Goal: Find specific page/section: Find specific page/section

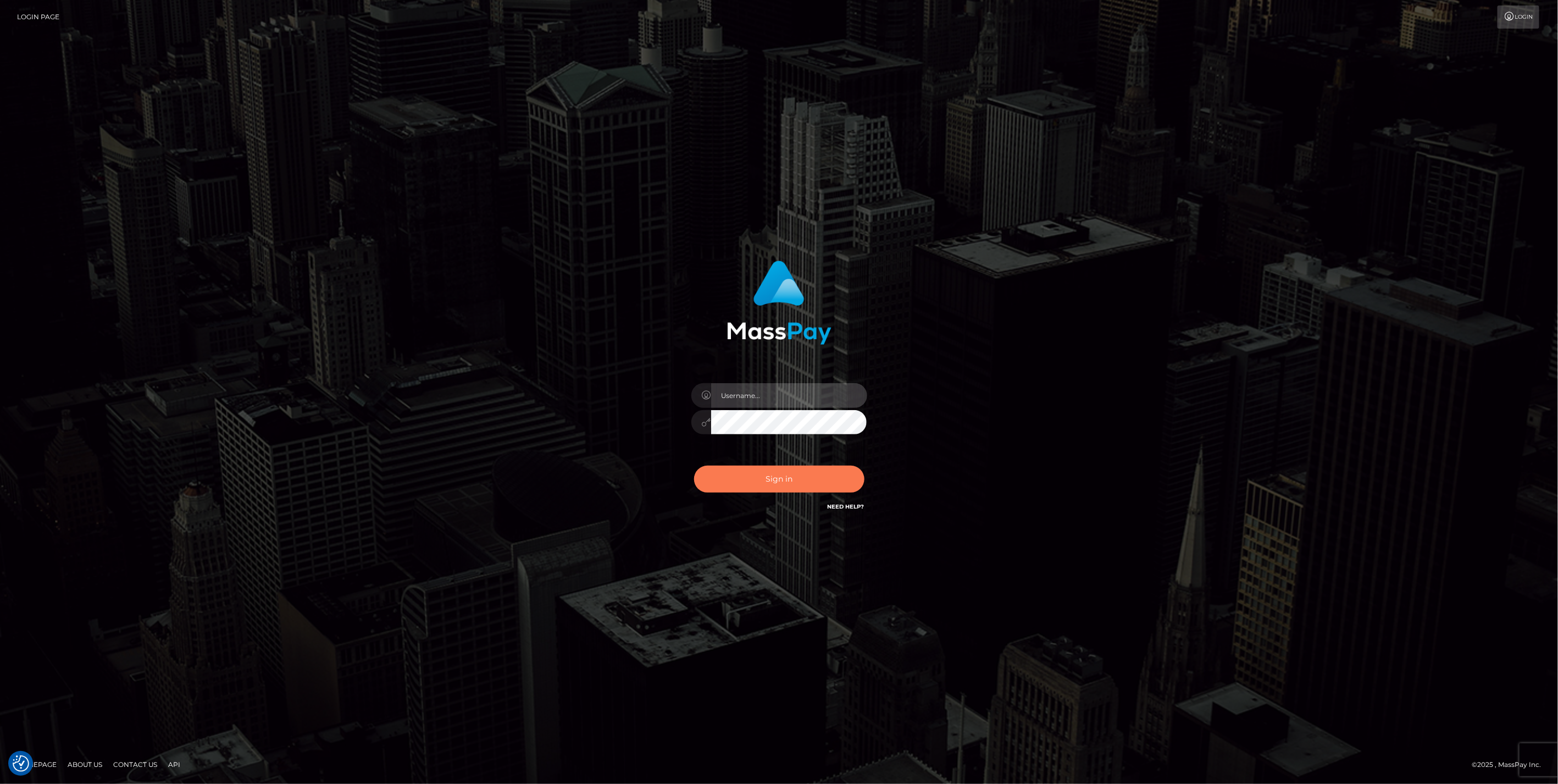
type input "jlo"
click at [817, 475] on button "Sign in" at bounding box center [779, 478] width 170 height 27
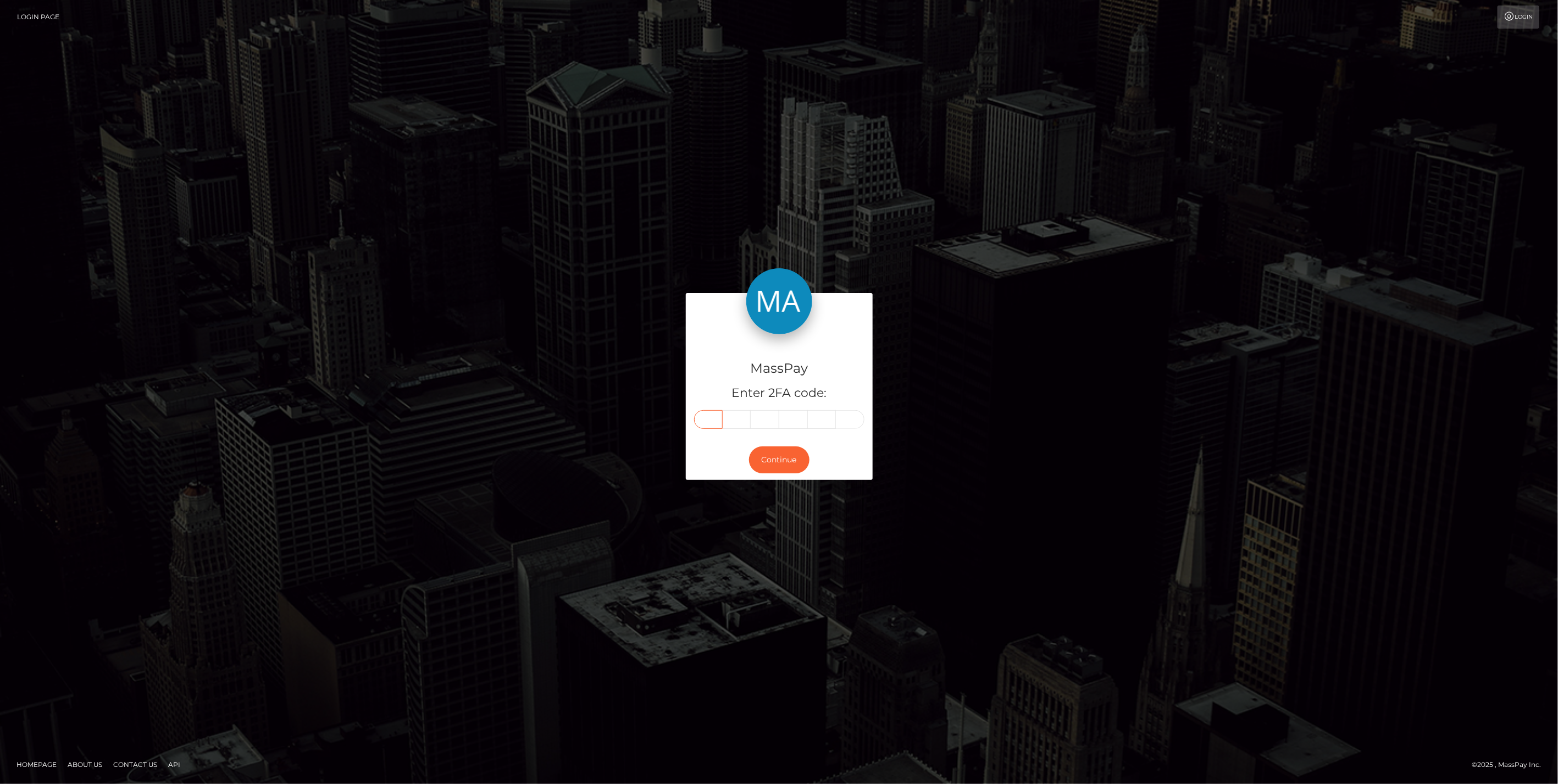
paste input "8"
type input "8"
type input "2"
type input "0"
type input "1"
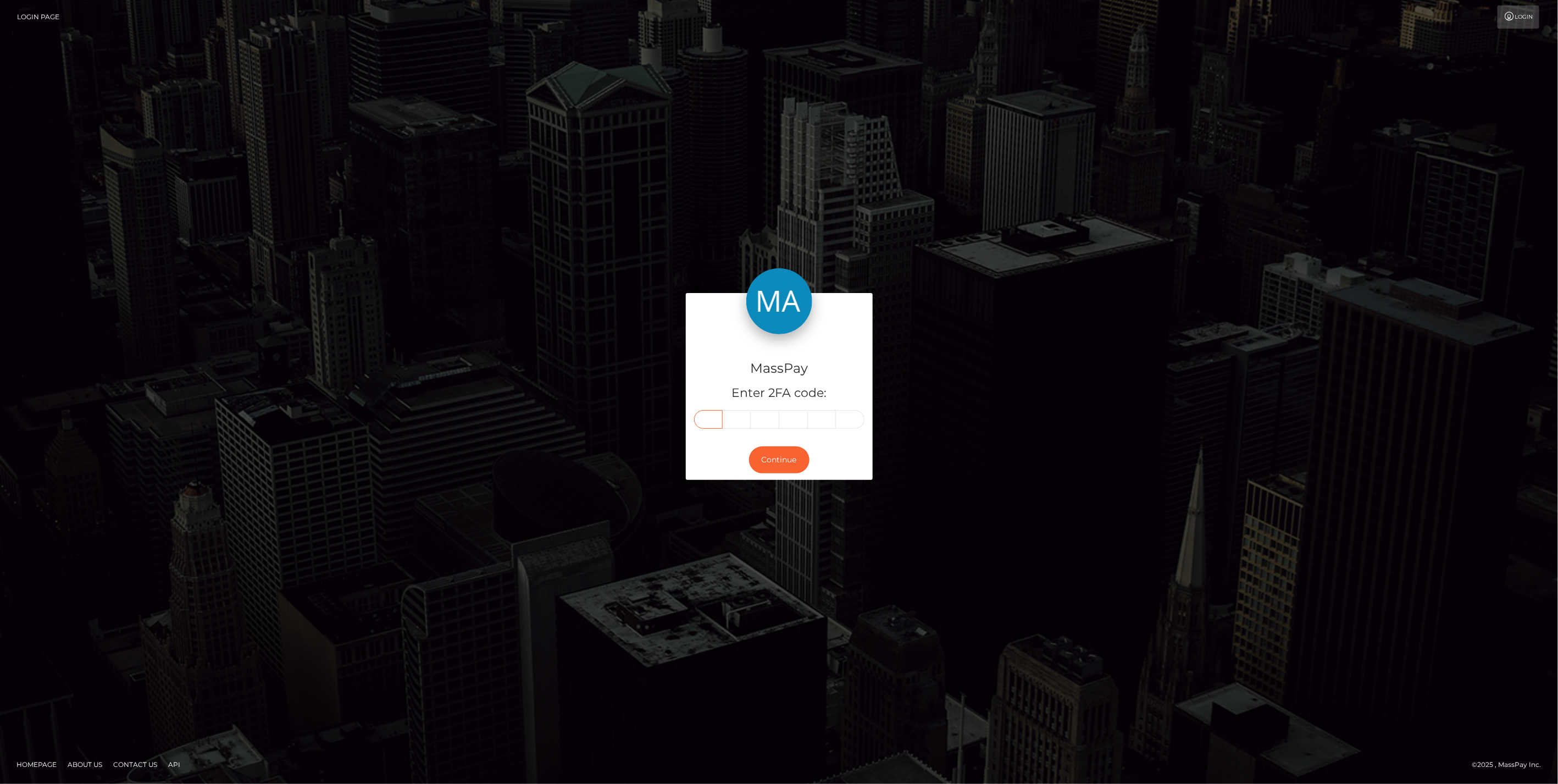
type input "2"
type input "7"
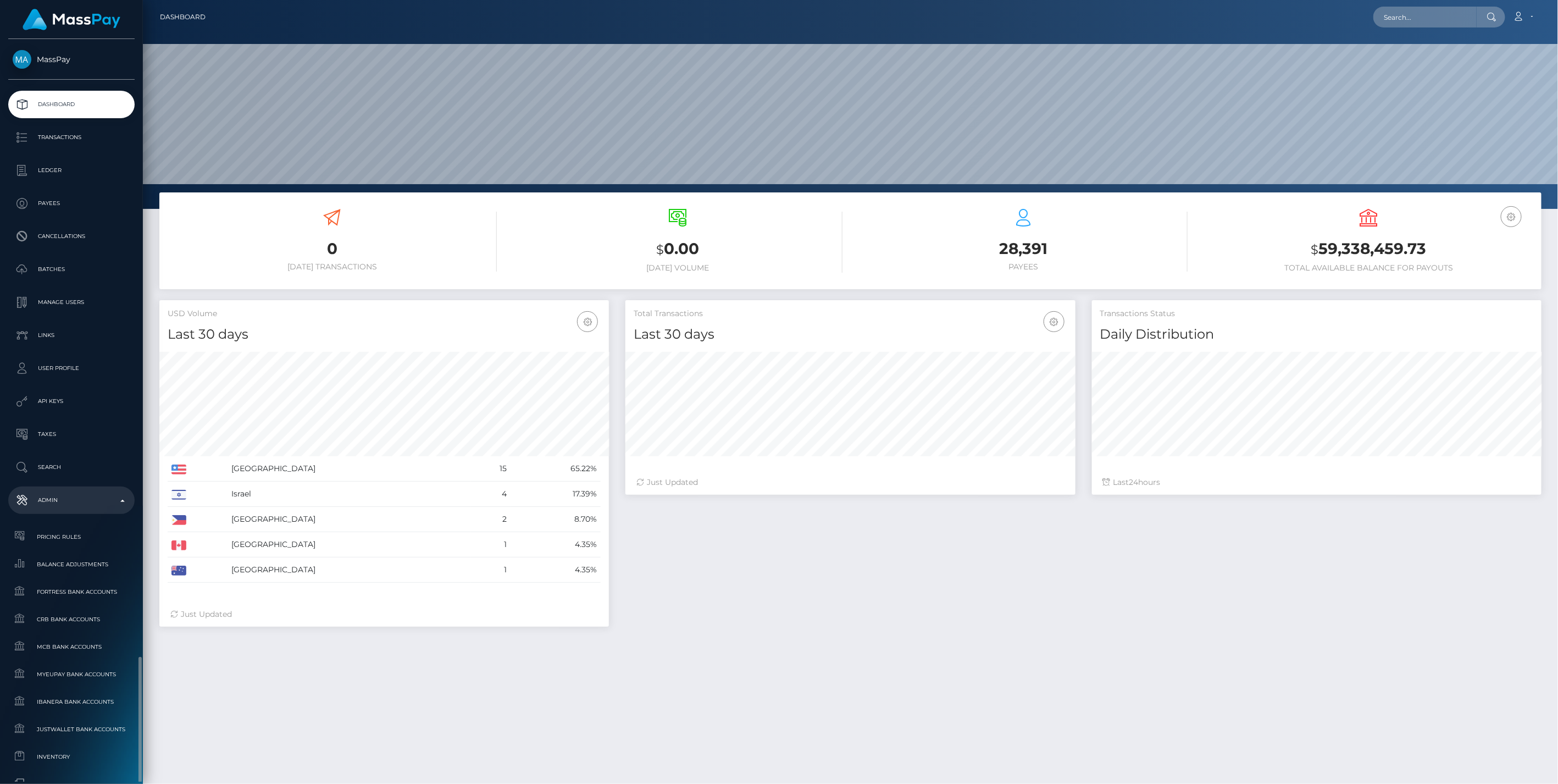
scroll to position [371, 0]
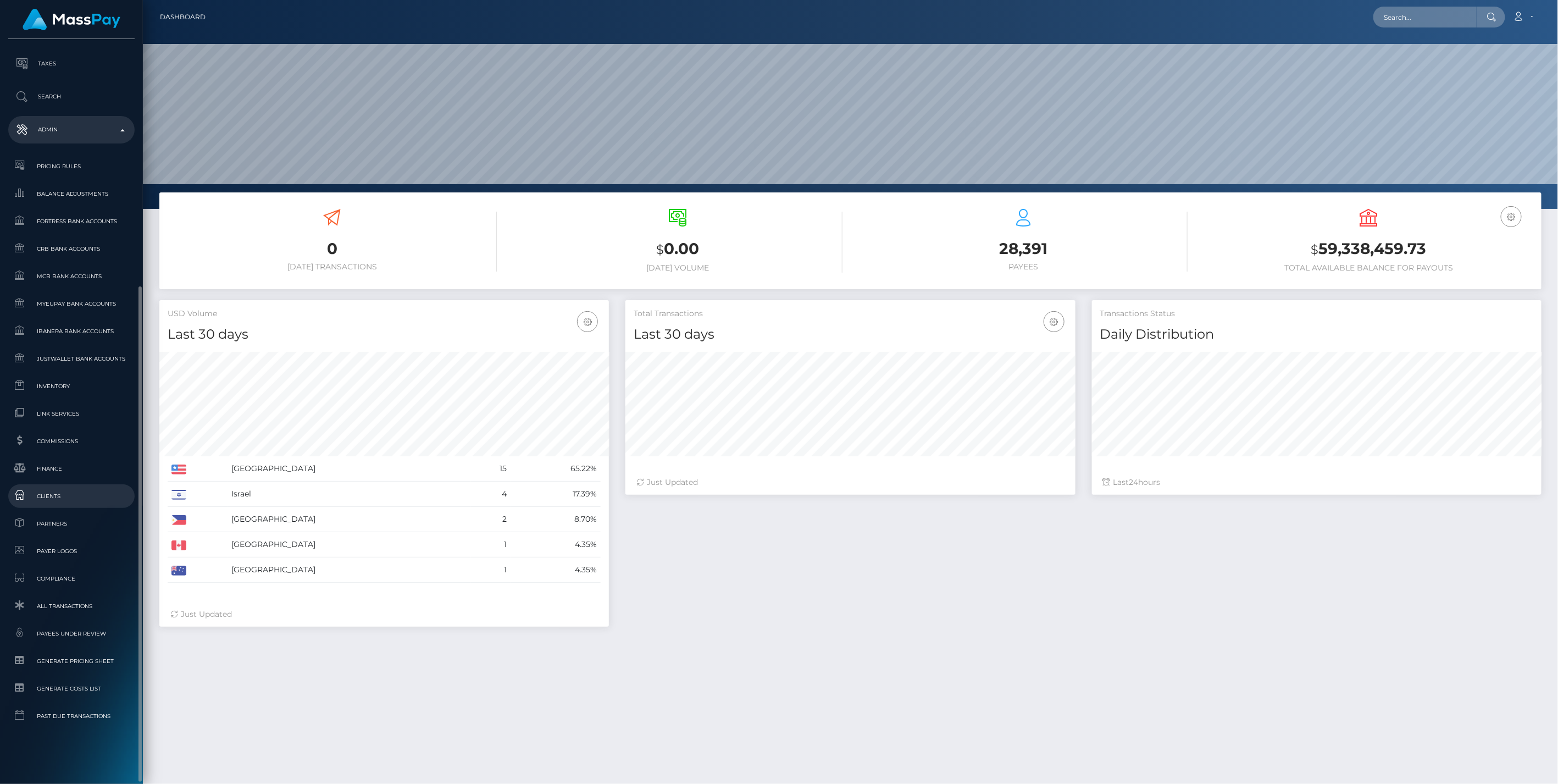
click at [51, 492] on span "Clients" at bounding box center [71, 496] width 117 height 13
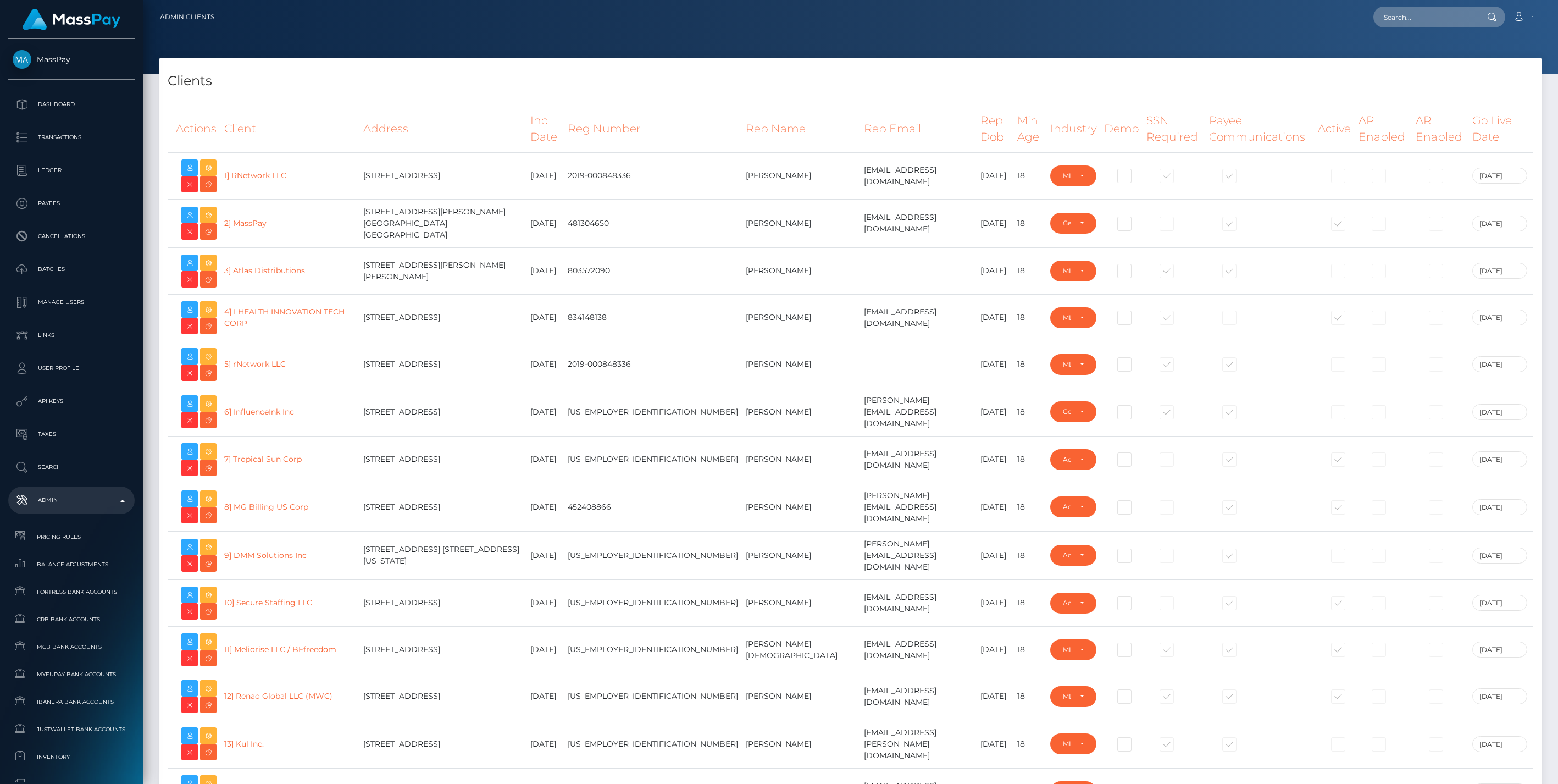
select select "223"
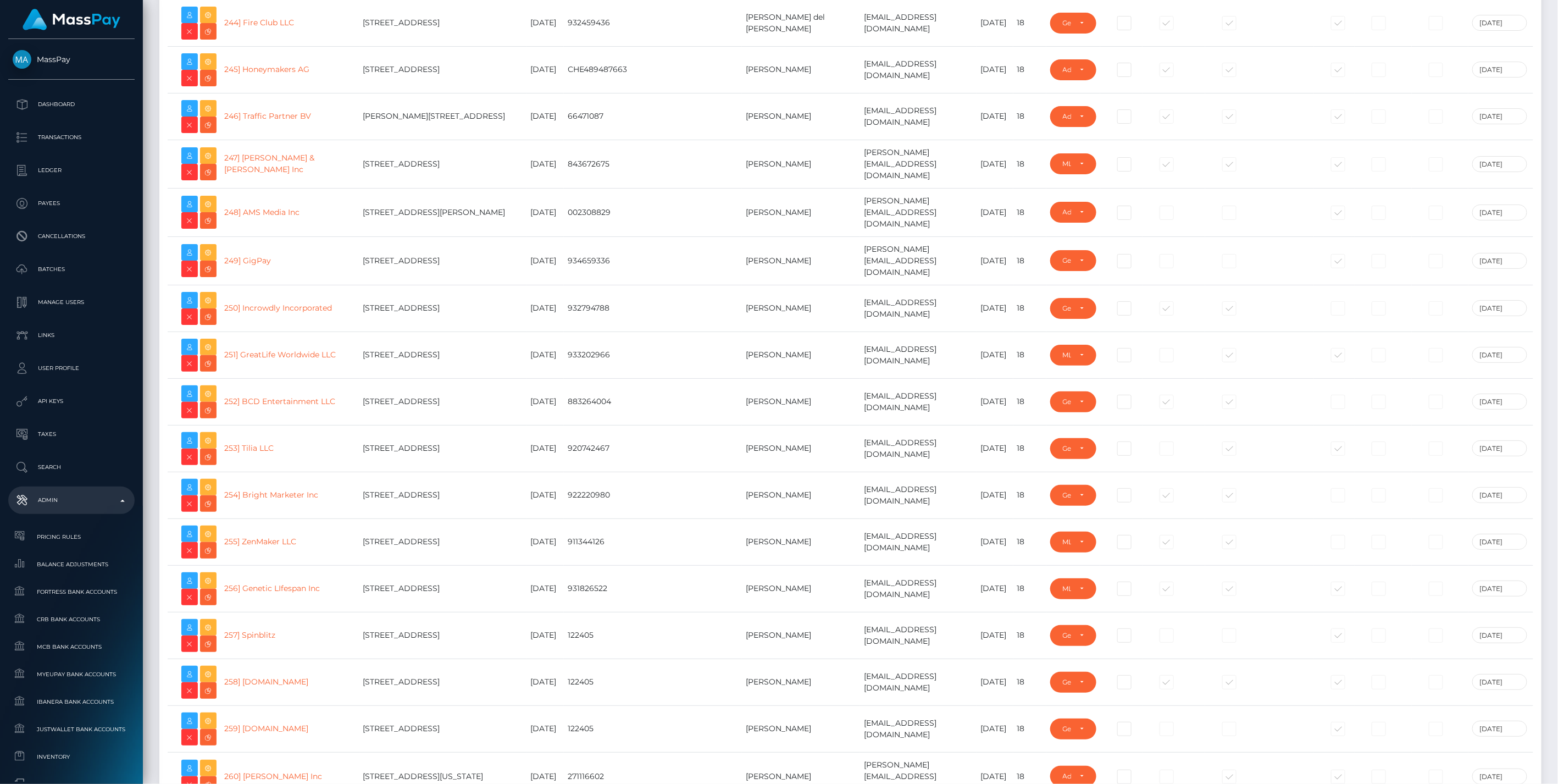
scroll to position [16022, 0]
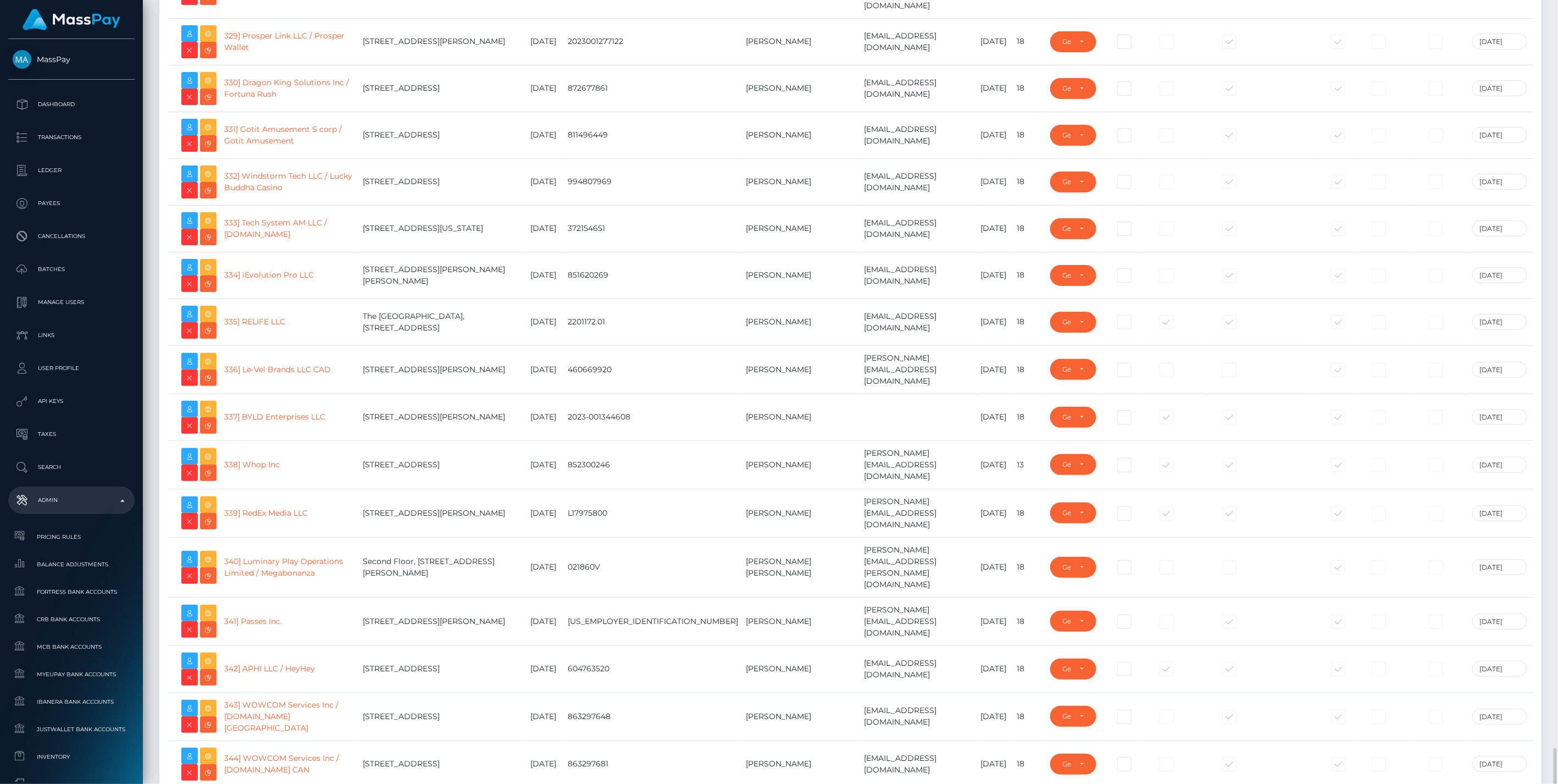
drag, startPoint x: 367, startPoint y: 489, endPoint x: 250, endPoint y: 497, distance: 117.3
copy link "YOLO Media LLC. / [PERSON_NAME]"
drag, startPoint x: 358, startPoint y: 539, endPoint x: 248, endPoint y: 541, distance: 110.0
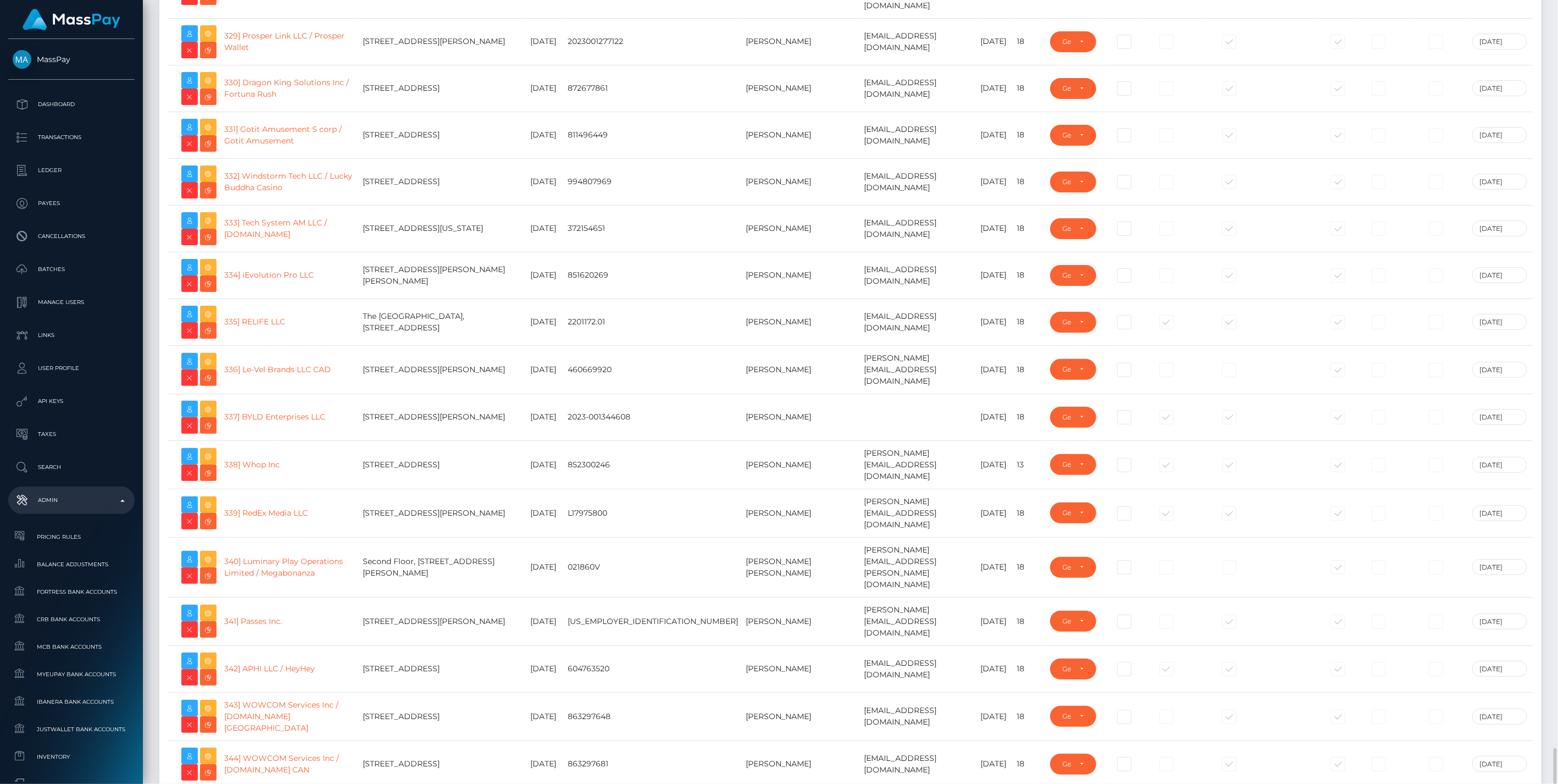
copy link "GAIA DIGITAL LLC / Hidden"
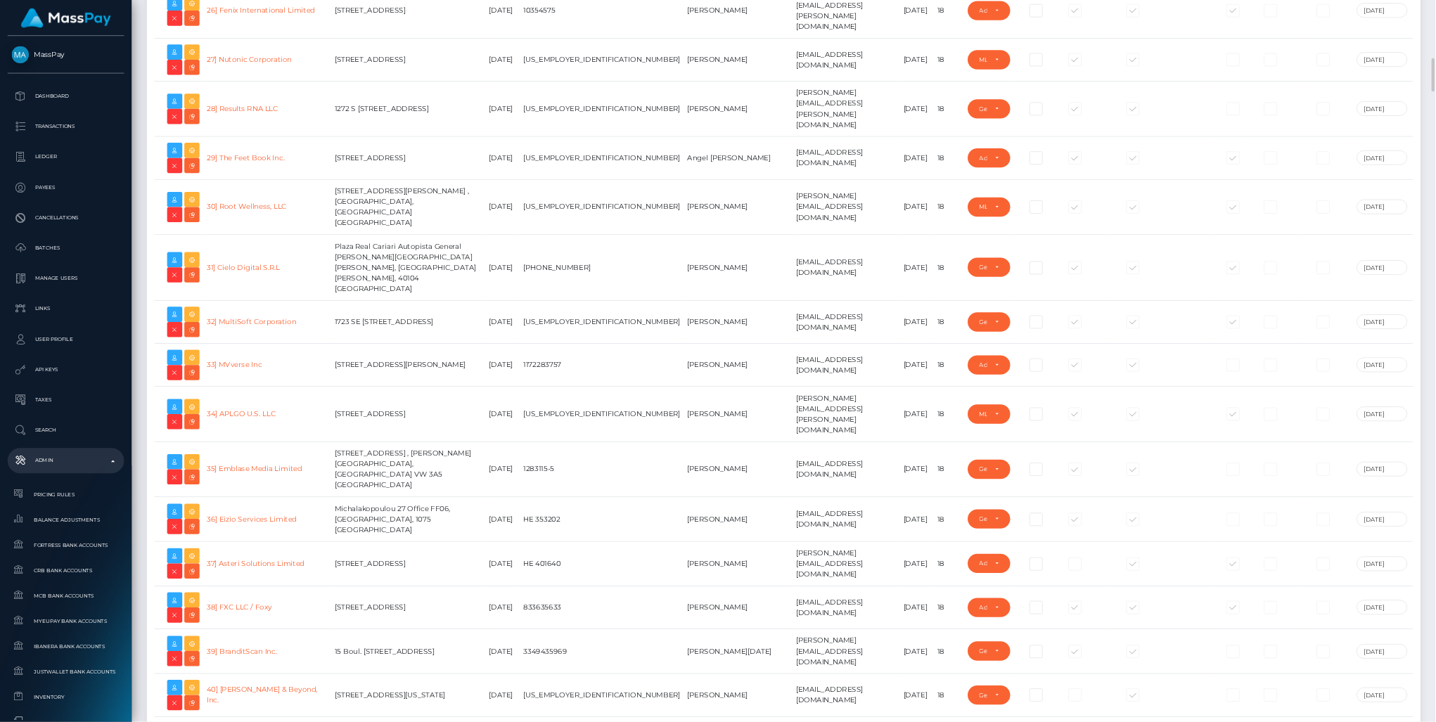
scroll to position [0, 0]
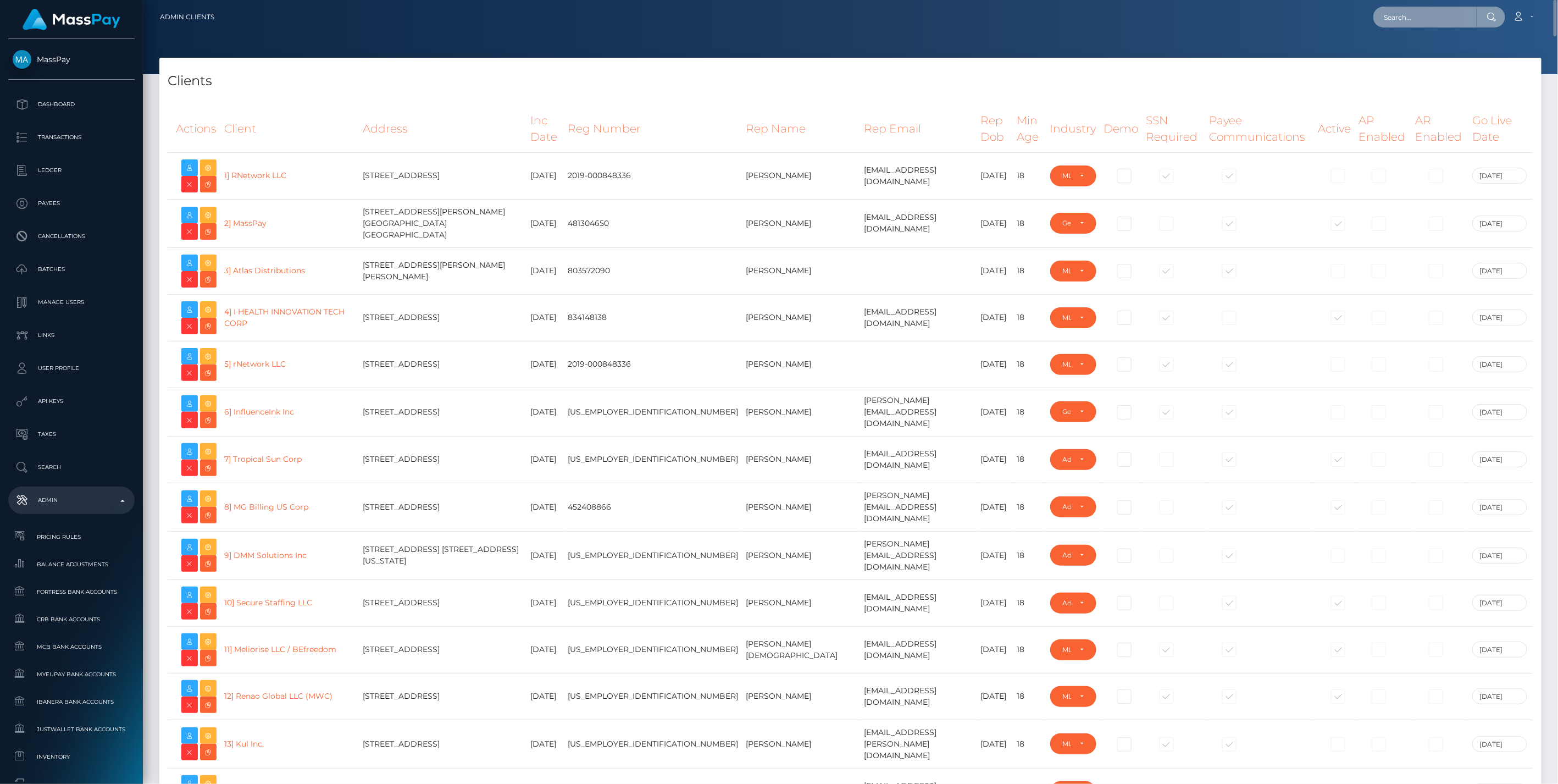
click at [1400, 21] on input "text" at bounding box center [1425, 16] width 103 height 21
paste input "[EMAIL_ADDRESS][DOMAIN_NAME]"
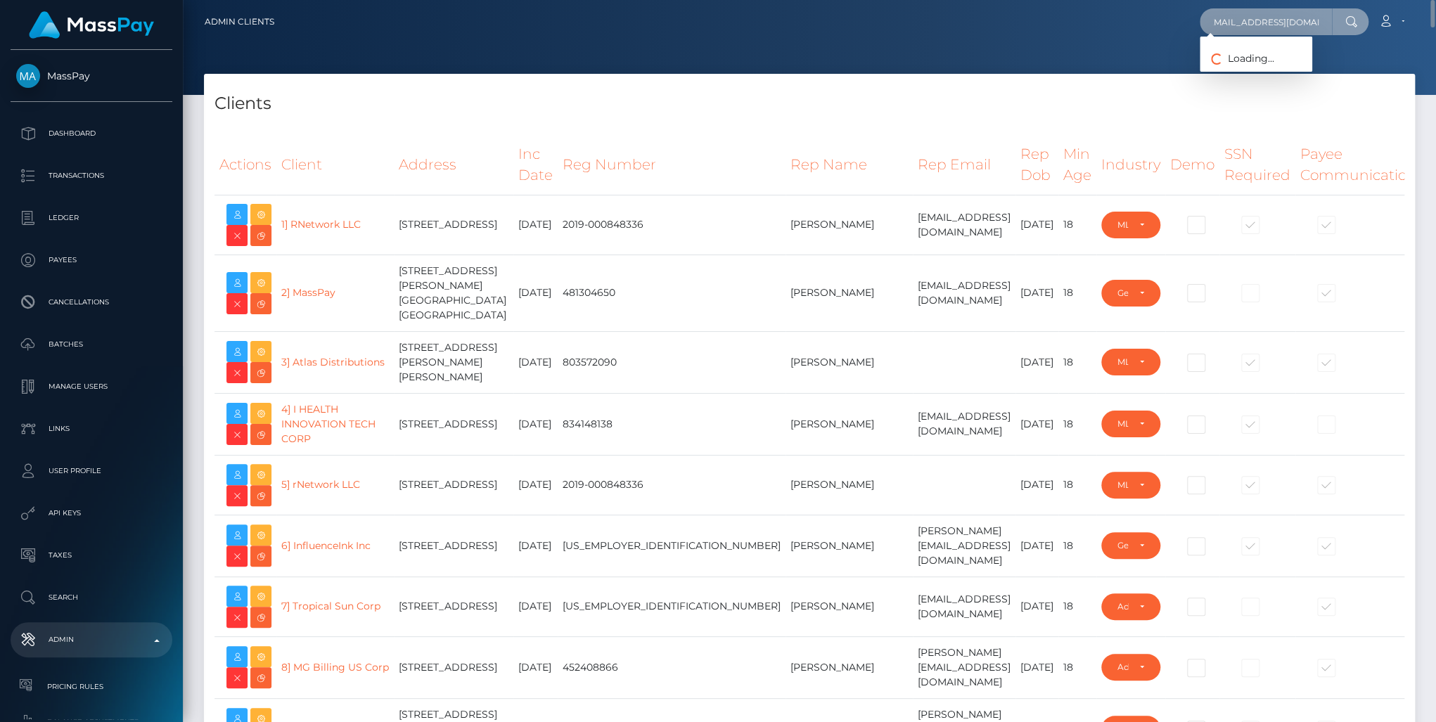
type input "[EMAIL_ADDRESS][DOMAIN_NAME]"
click at [1052, 41] on nav "Admin Clients [EMAIL_ADDRESS][DOMAIN_NAME] Loading... Loading..." at bounding box center [809, 22] width 1253 height 44
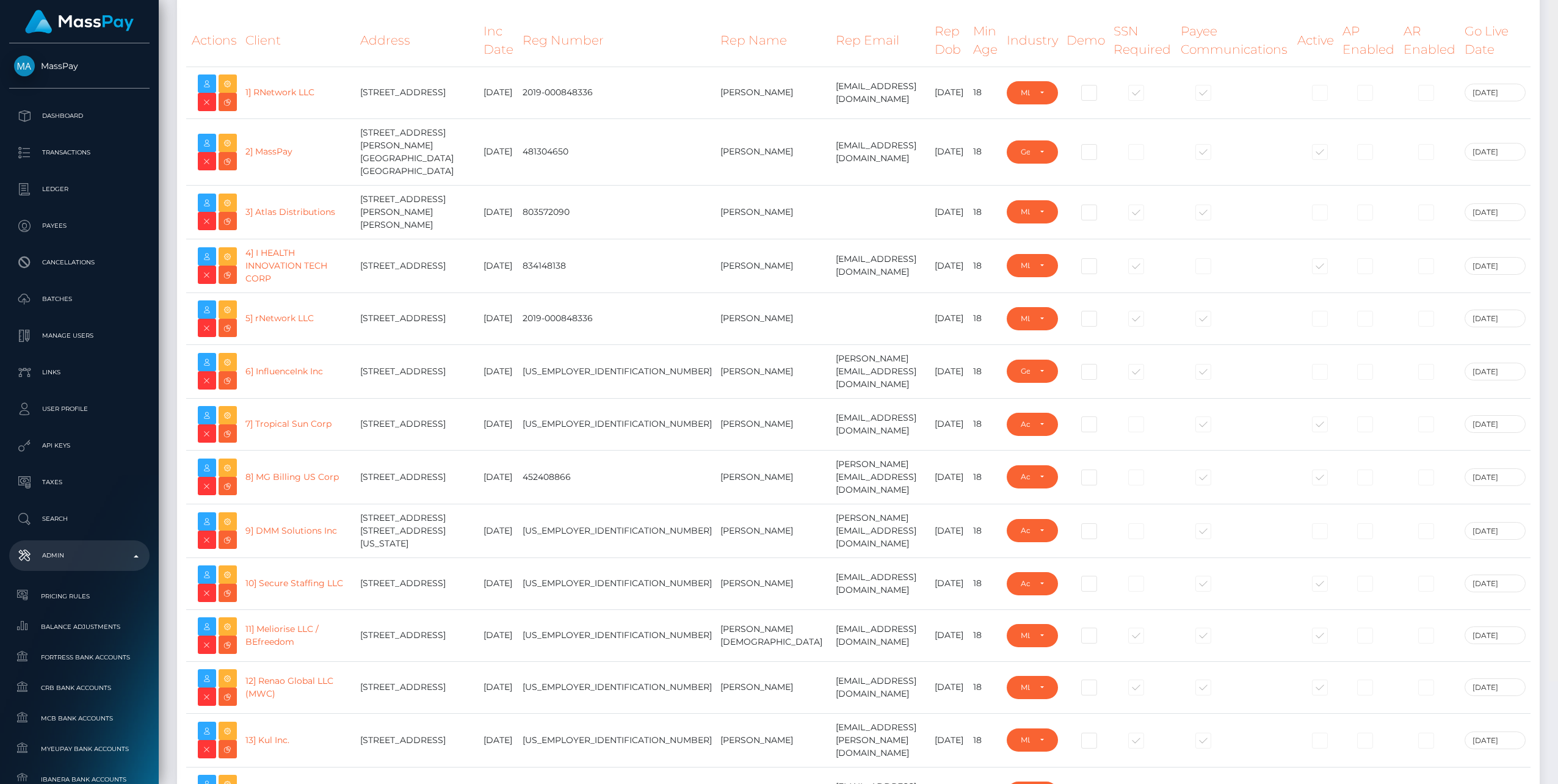
scroll to position [0, 0]
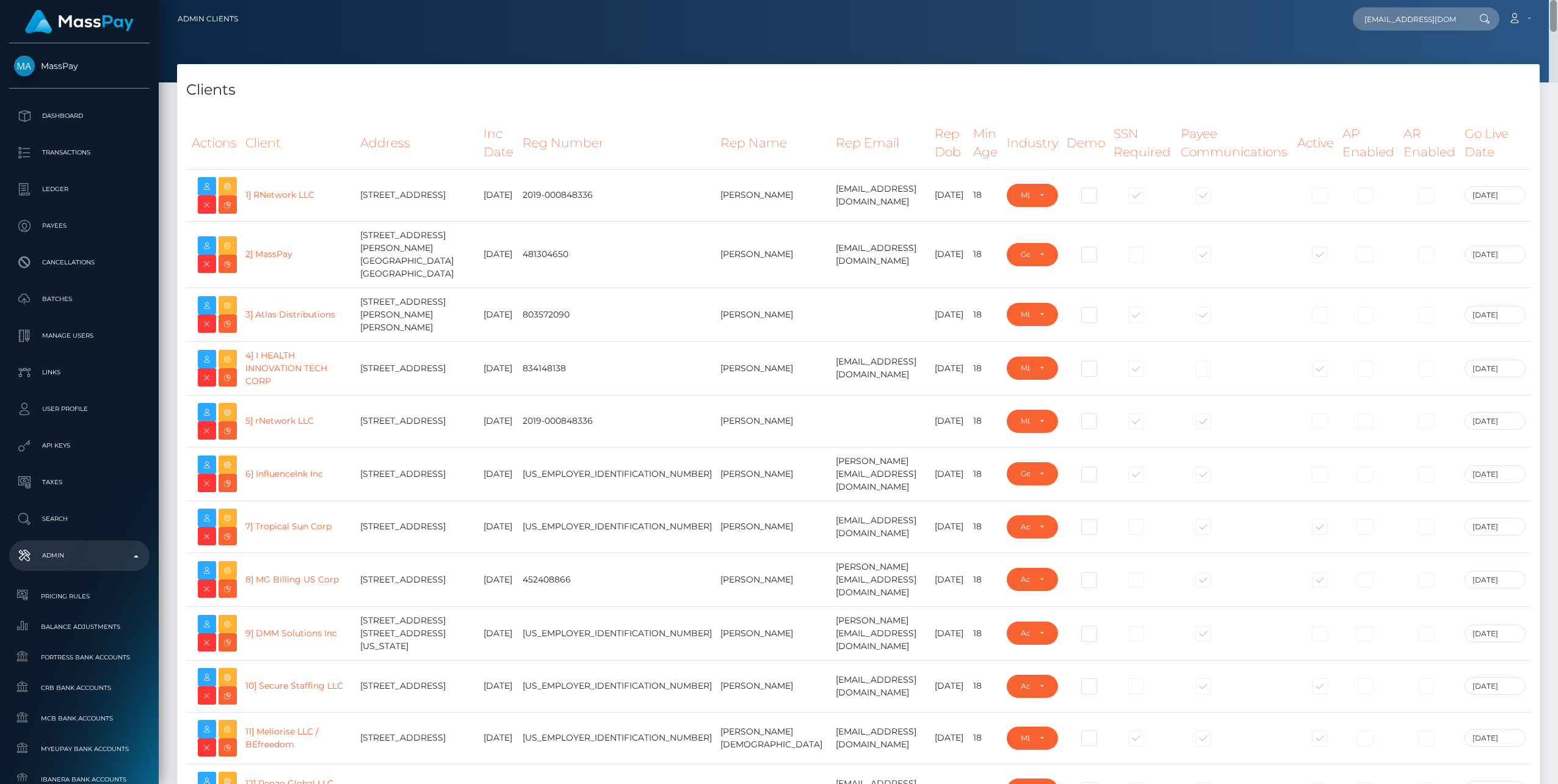
drag, startPoint x: 1553, startPoint y: 43, endPoint x: 1559, endPoint y: -26, distance: 69.3
click at [1558, 0] on html "MassPay Dashboard Transactions Ledger Payees Cancellations Links" at bounding box center [779, 392] width 1558 height 784
click at [1456, 19] on input "[EMAIL_ADDRESS][DOMAIN_NAME]" at bounding box center [1410, 18] width 115 height 23
drag, startPoint x: 1366, startPoint y: 22, endPoint x: 1560, endPoint y: 20, distance: 194.0
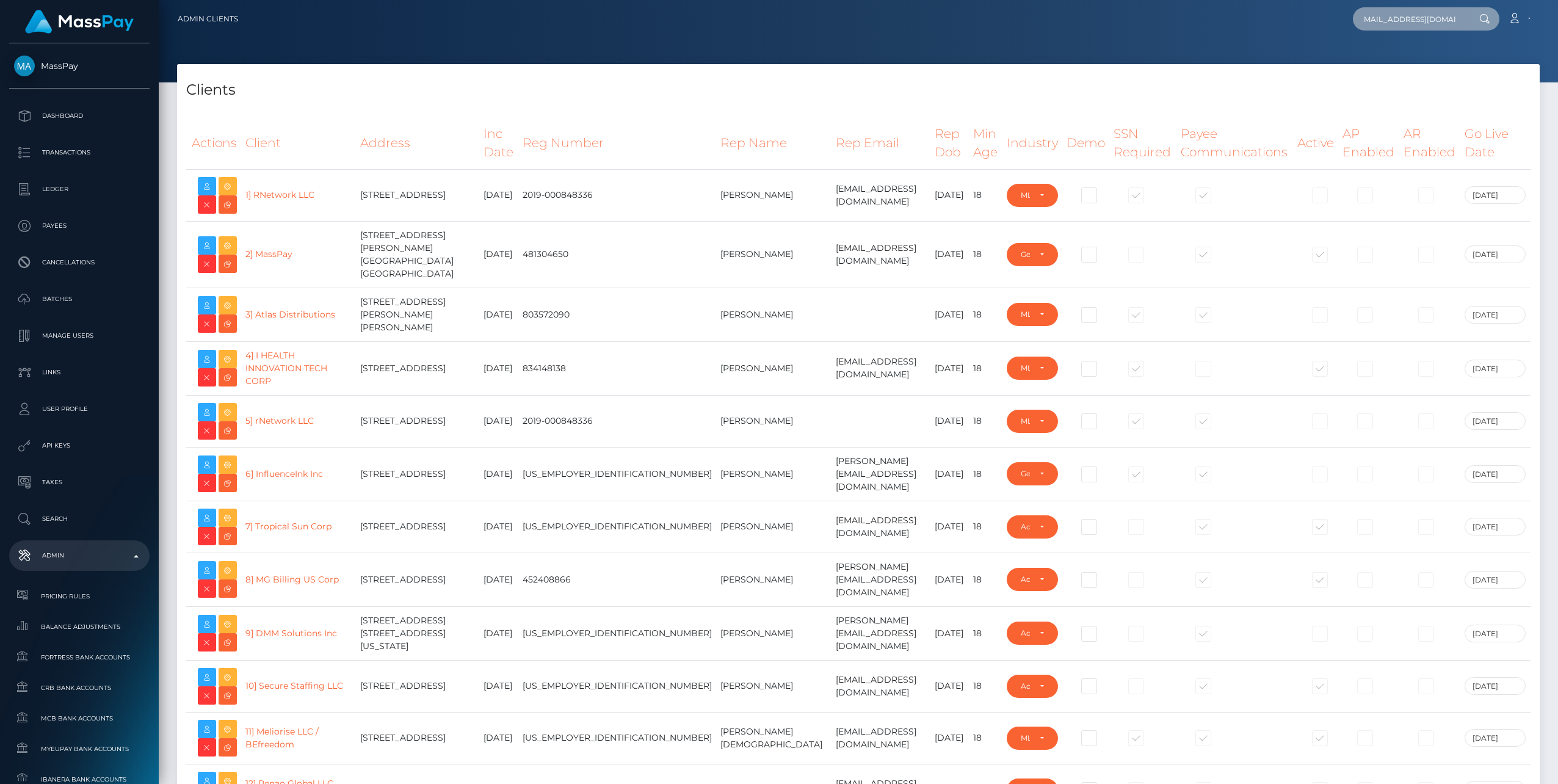
click at [1558, 20] on html "MassPay Dashboard Transactions Ledger Payees Cancellations Links" at bounding box center [779, 392] width 1558 height 784
drag, startPoint x: 1461, startPoint y: 16, endPoint x: 1210, endPoint y: 23, distance: 251.1
click at [1210, 23] on div "[EMAIL_ADDRESS][DOMAIN_NAME] Loading... Loading... Account Edit Profile" at bounding box center [893, 19] width 1291 height 26
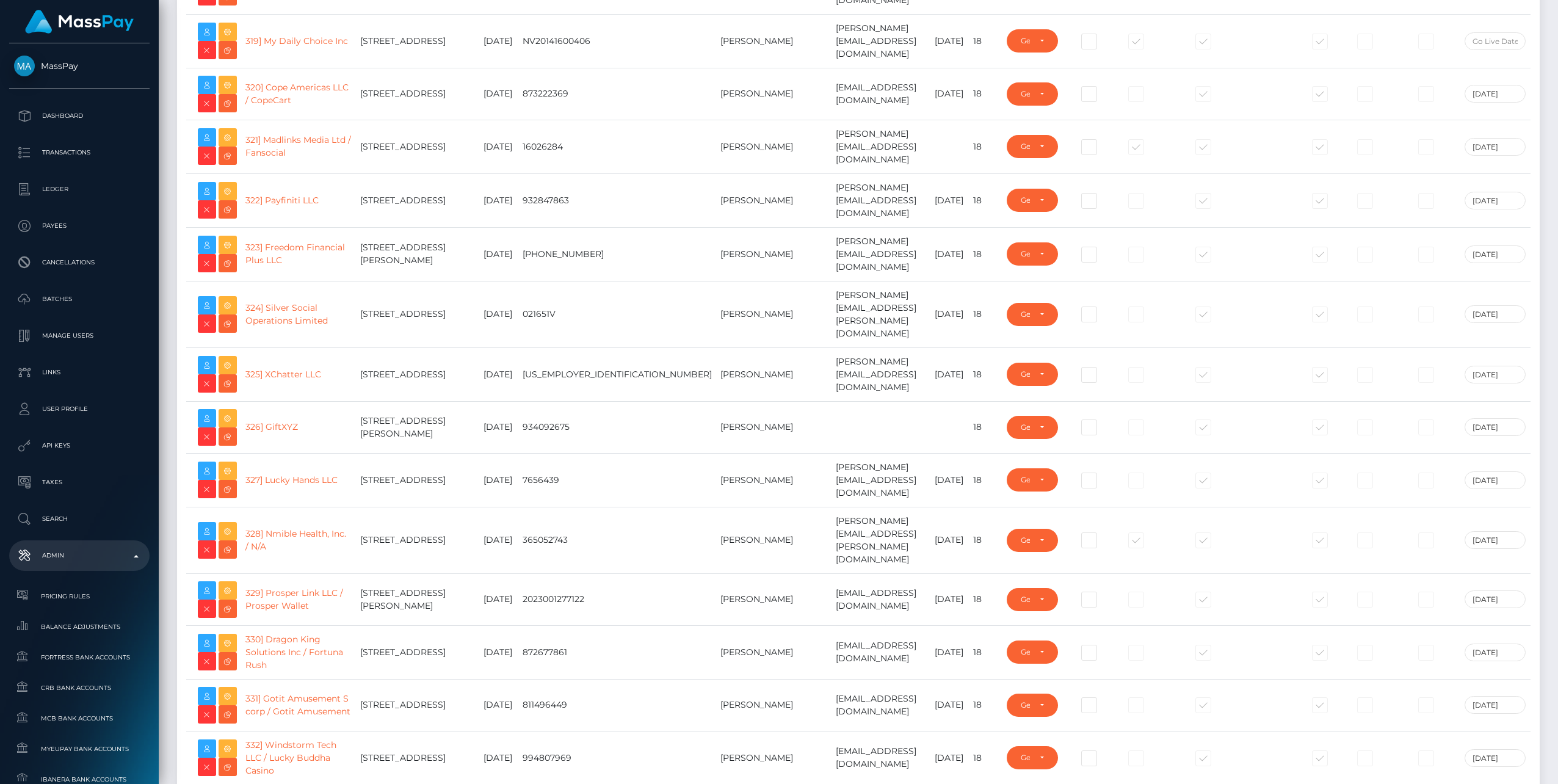
scroll to position [18275, 0]
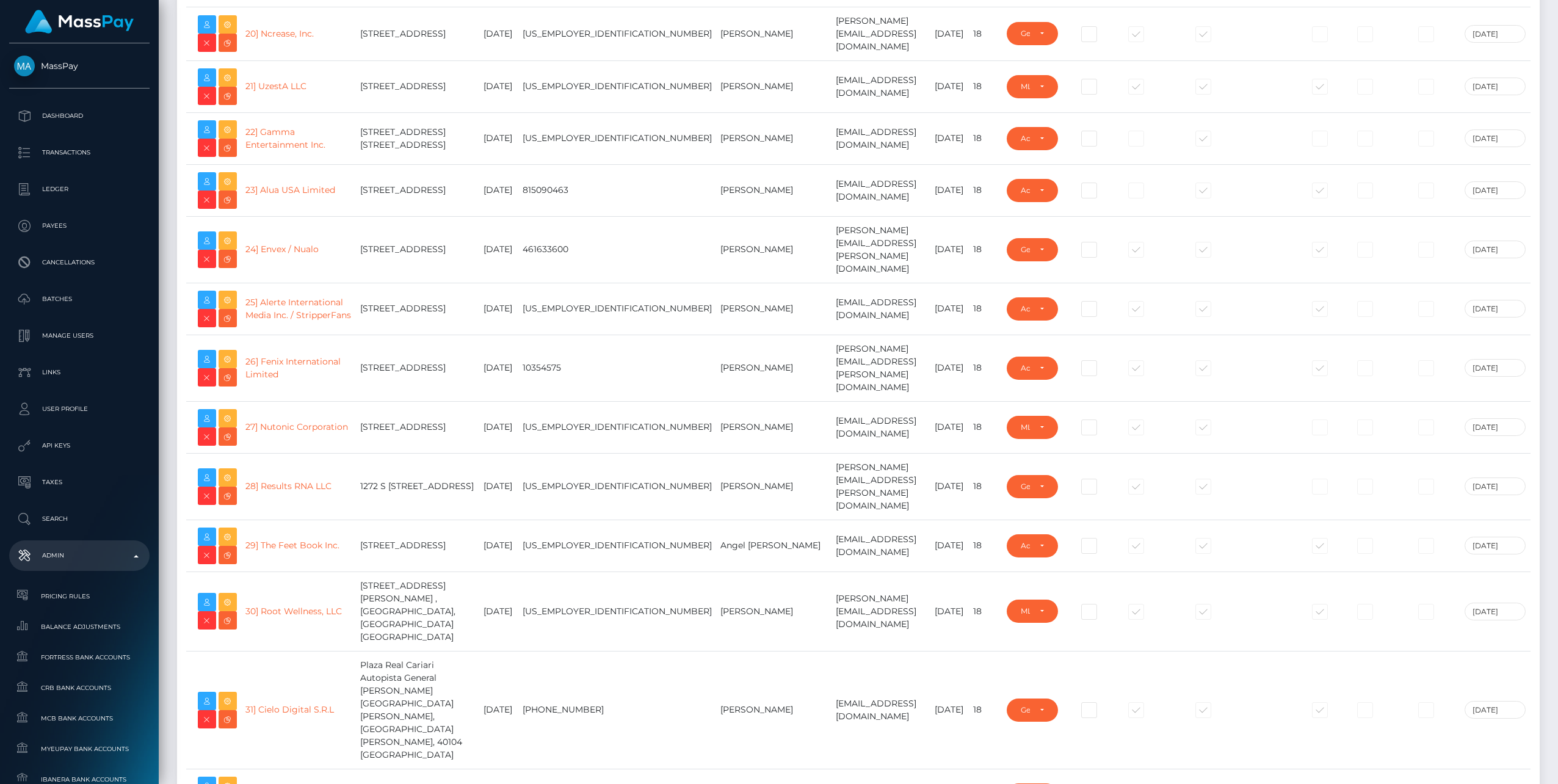
scroll to position [0, 0]
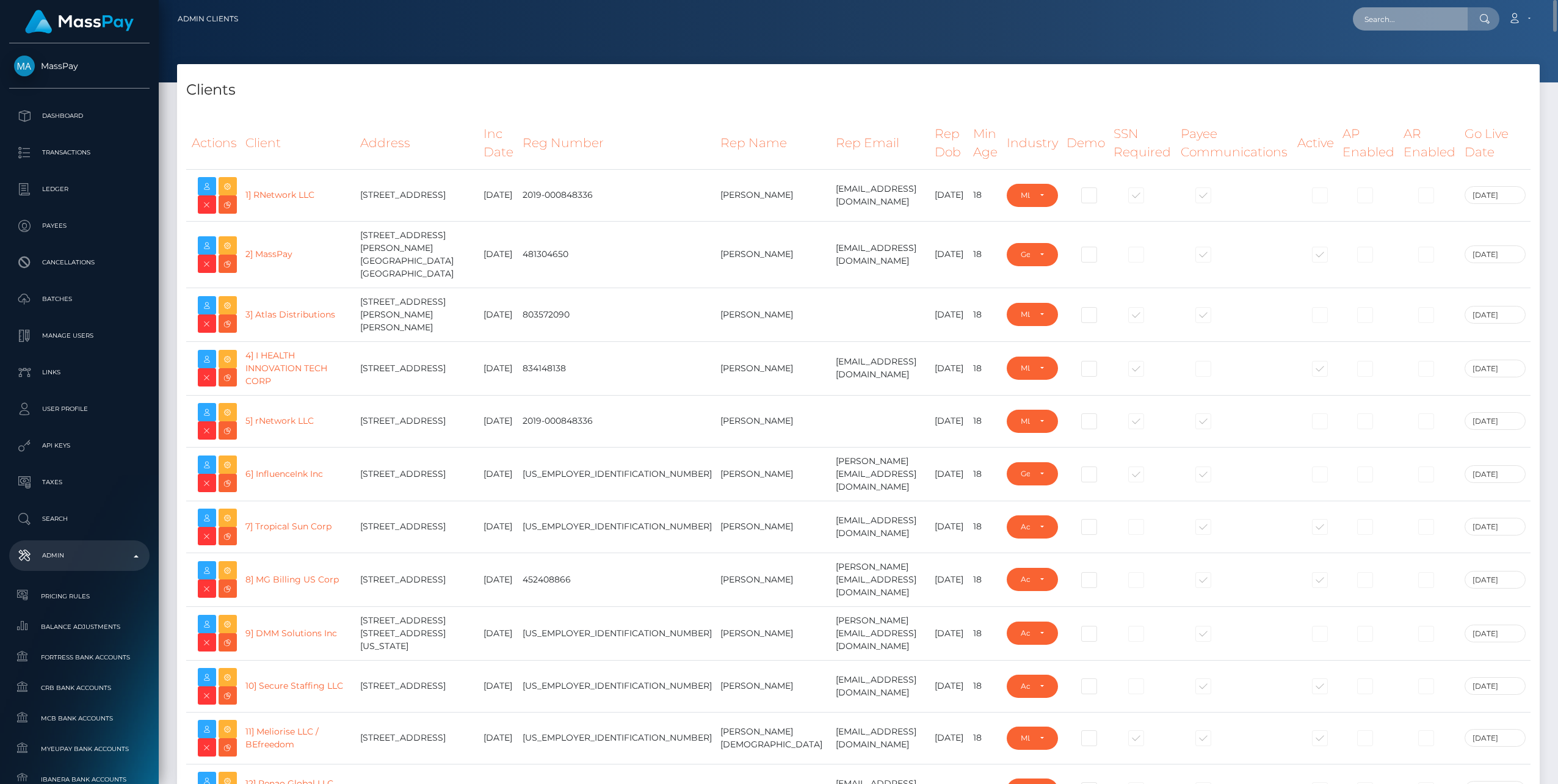
click at [1438, 23] on input "text" at bounding box center [1410, 18] width 115 height 23
paste input "[PERSON_NAME][EMAIL_ADDRESS][DOMAIN_NAME]"
type input "[PERSON_NAME][EMAIL_ADDRESS][DOMAIN_NAME]"
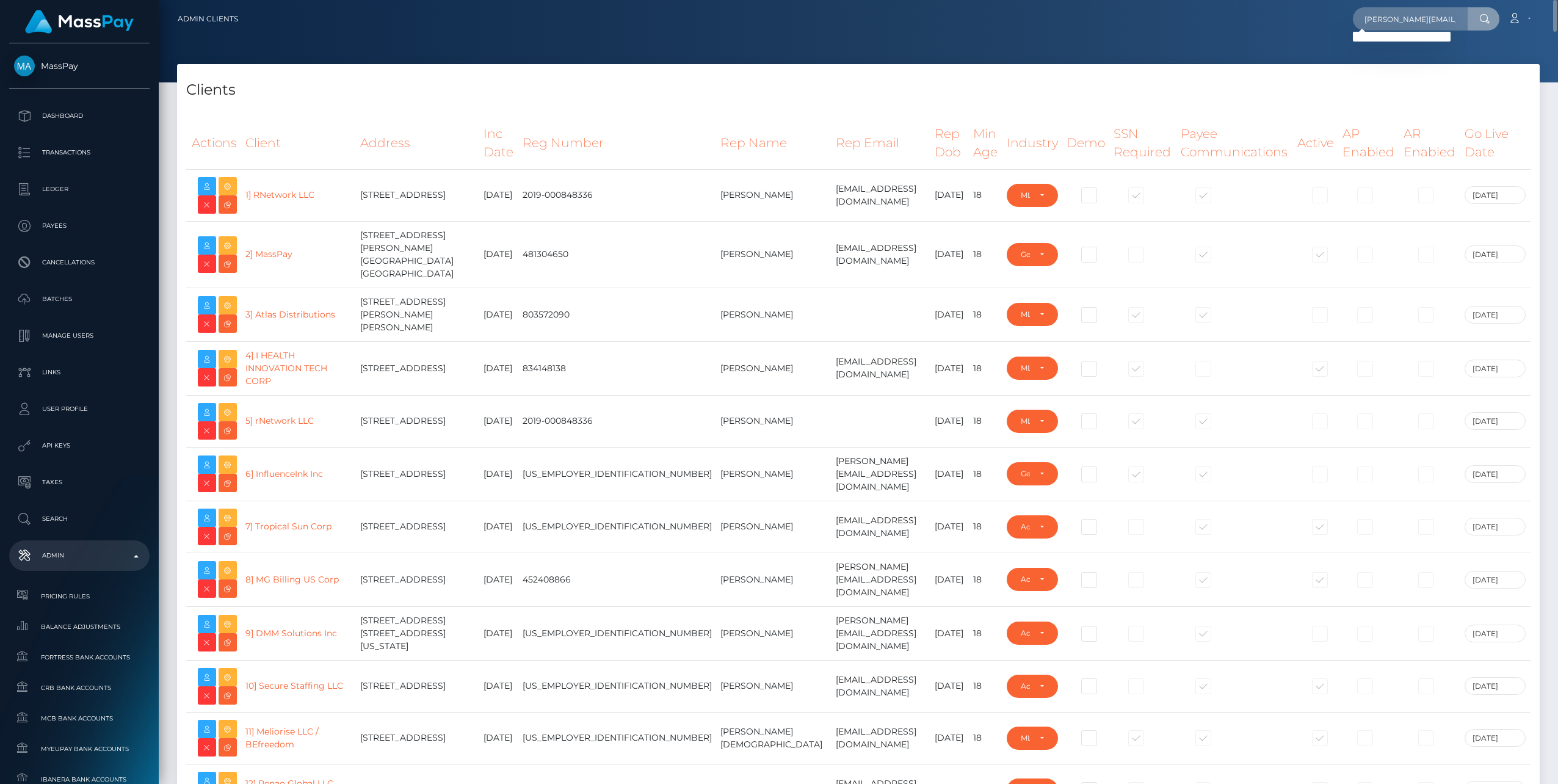
click at [1165, 77] on div "Clients" at bounding box center [858, 82] width 1363 height 36
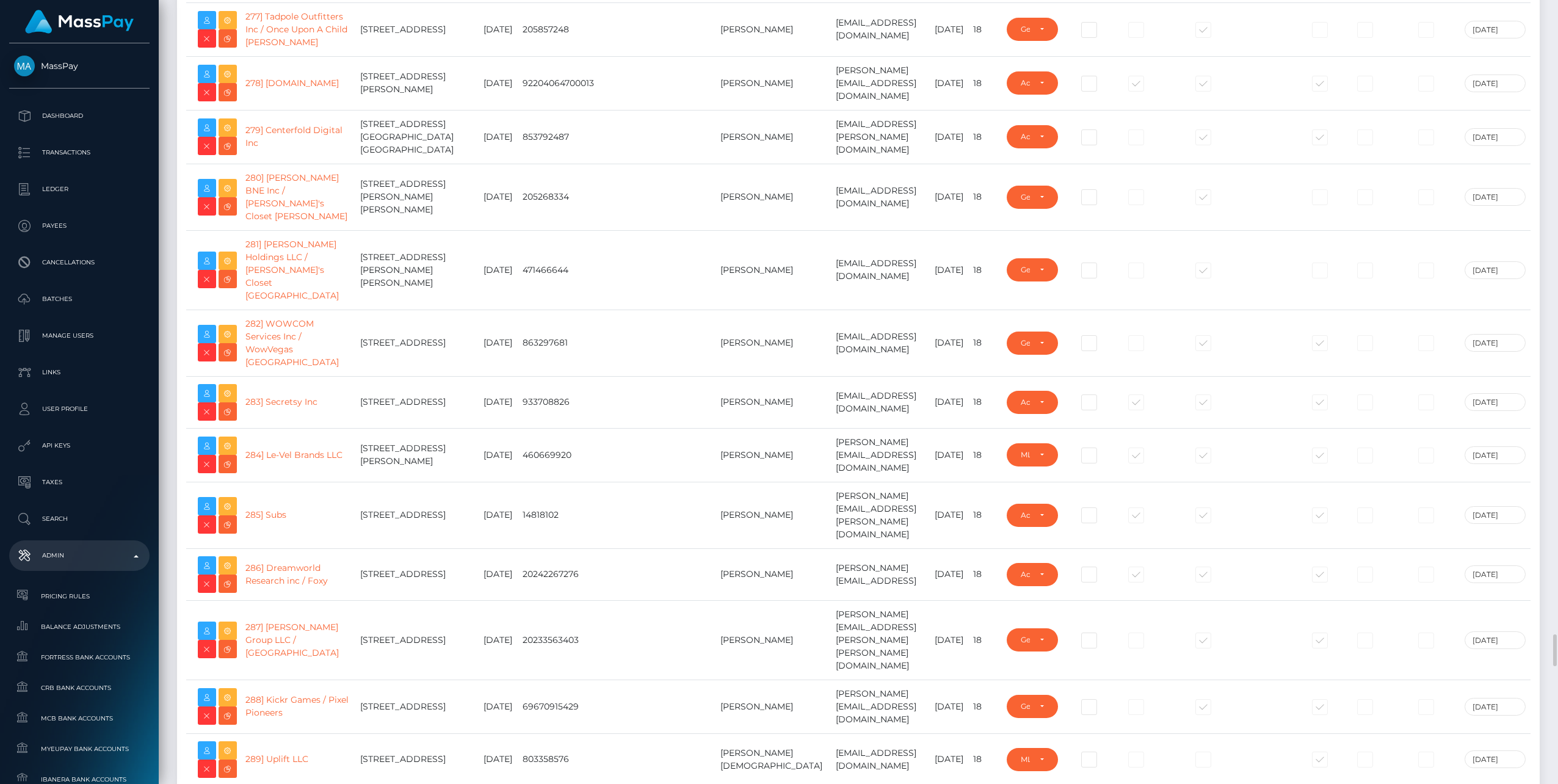
scroll to position [15018, 0]
